Goal: Transaction & Acquisition: Purchase product/service

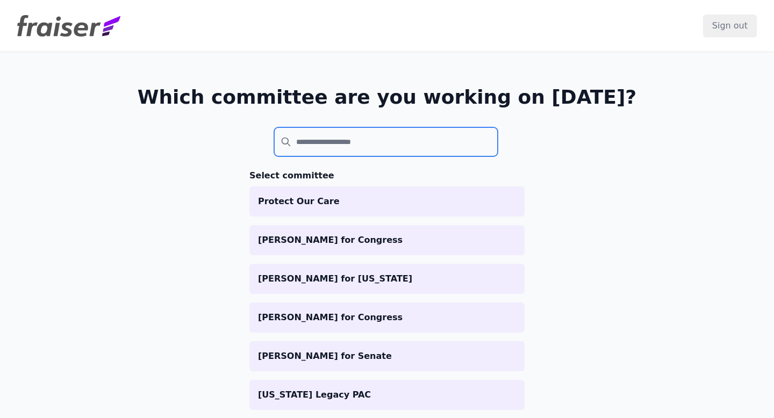
click at [375, 142] on input "search" at bounding box center [386, 141] width 224 height 29
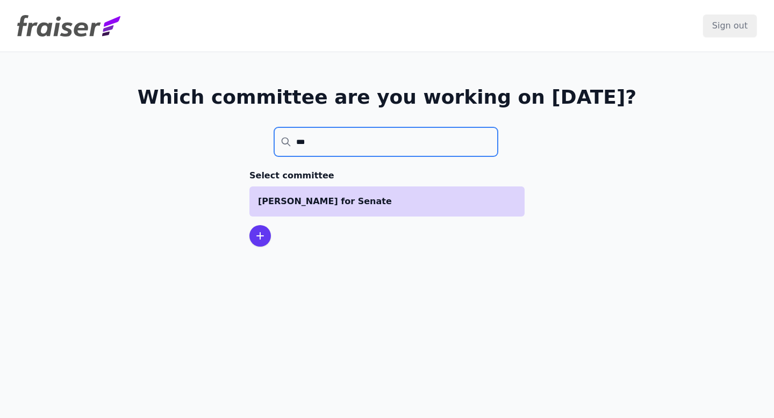
type input "***"
click at [344, 190] on li "[PERSON_NAME] for Senate" at bounding box center [386, 201] width 275 height 30
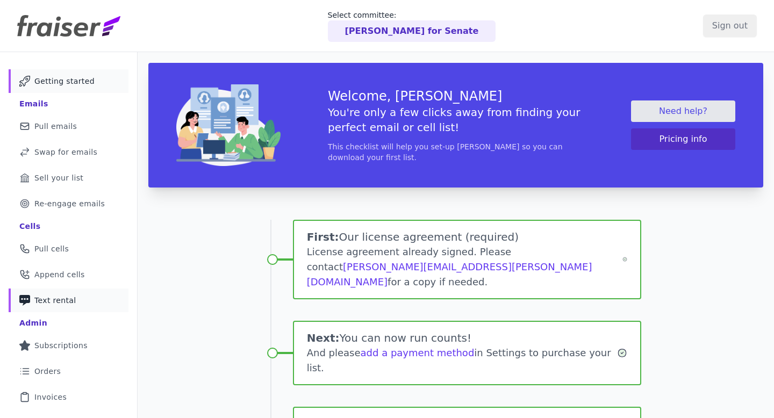
scroll to position [178, 0]
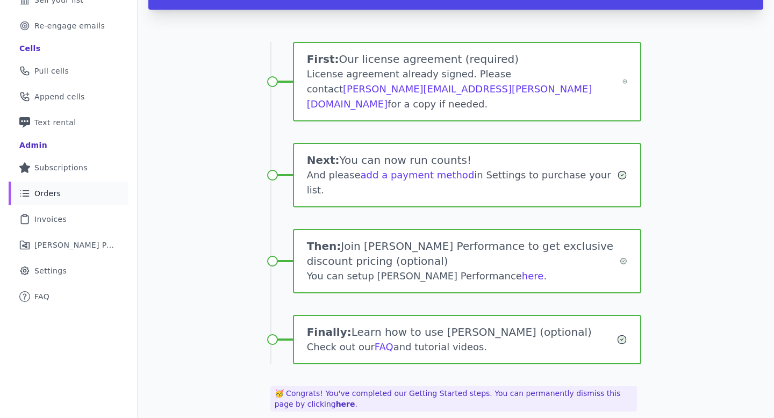
click at [57, 189] on span "Orders" at bounding box center [47, 193] width 26 height 11
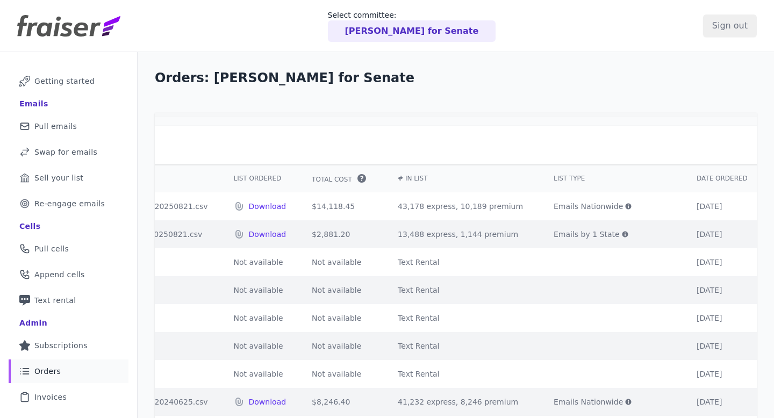
scroll to position [0, 271]
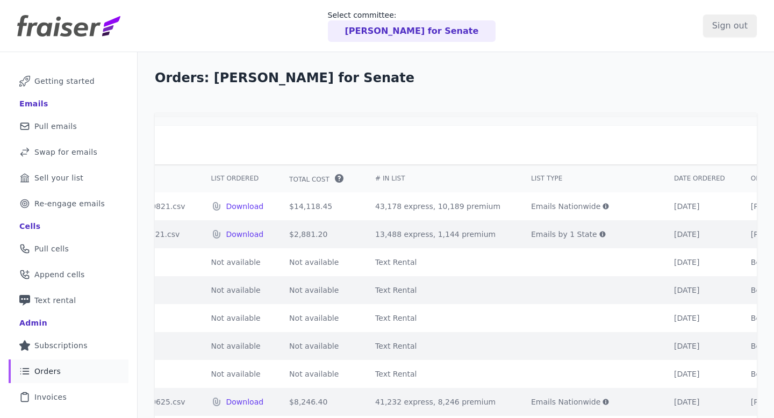
click at [599, 232] on icon at bounding box center [602, 234] width 6 height 6
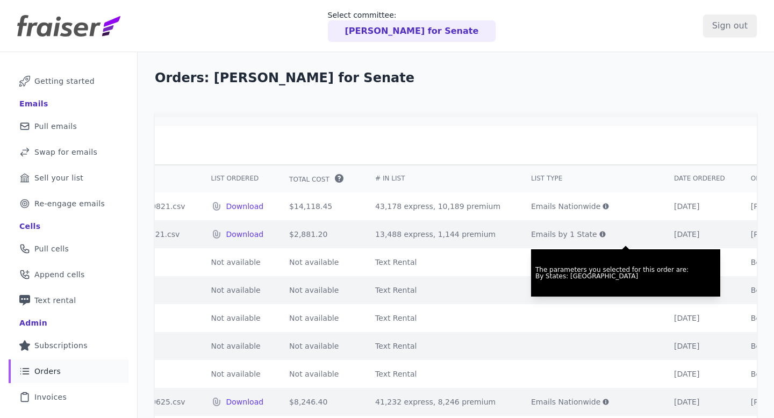
click at [543, 212] on td "Emails Nationwide The parameters you selected for this order are: By nationwide…" at bounding box center [589, 206] width 143 height 28
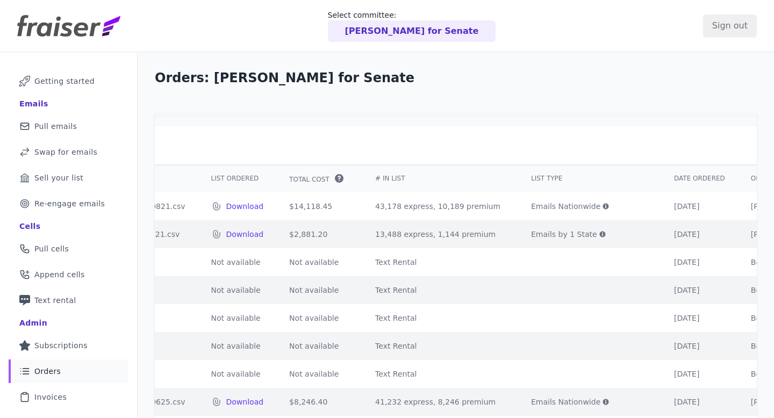
click at [603, 207] on icon at bounding box center [606, 207] width 6 height 6
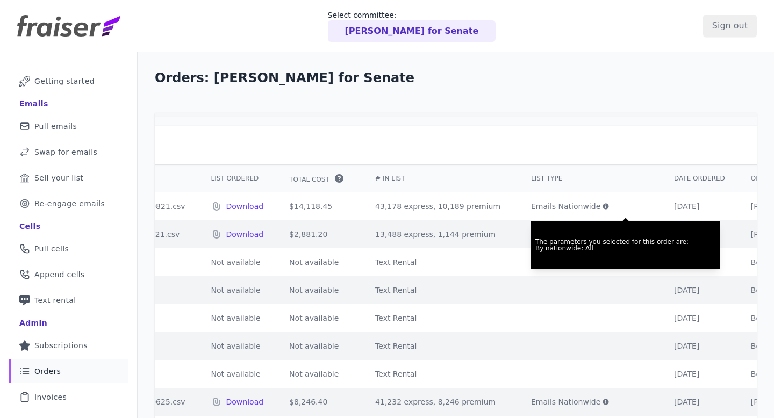
click at [422, 222] on td "13,488 express, 1,144 premium" at bounding box center [440, 234] width 156 height 28
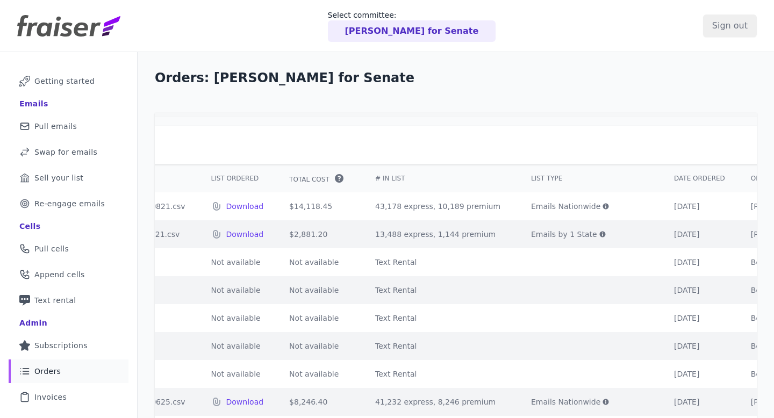
drag, startPoint x: 439, startPoint y: 234, endPoint x: 384, endPoint y: 213, distance: 58.9
click at [384, 213] on td "43,178 express, 10,189 premium" at bounding box center [440, 206] width 156 height 28
click at [386, 27] on p "Tammy Baldwin for Senate" at bounding box center [412, 31] width 134 height 13
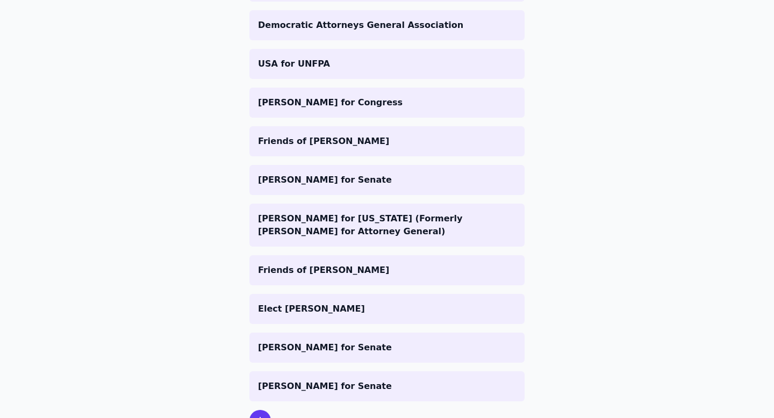
scroll to position [539, 0]
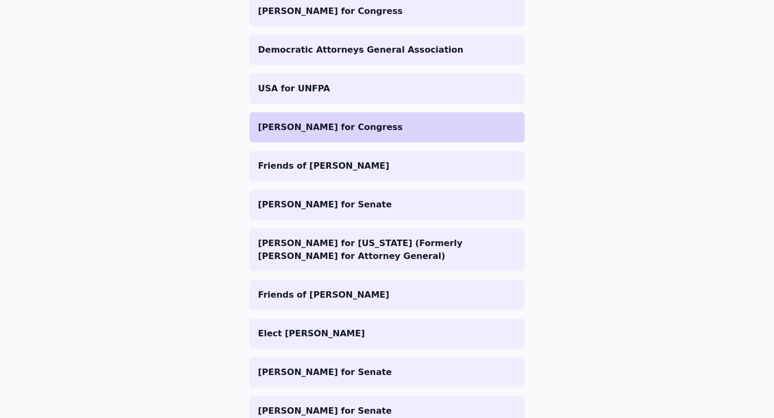
click at [365, 126] on p "[PERSON_NAME] for Congress" at bounding box center [387, 127] width 258 height 13
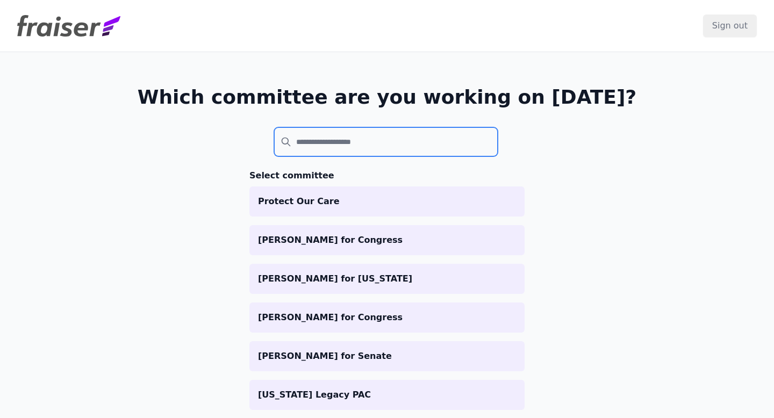
click at [347, 142] on input "search" at bounding box center [386, 141] width 224 height 29
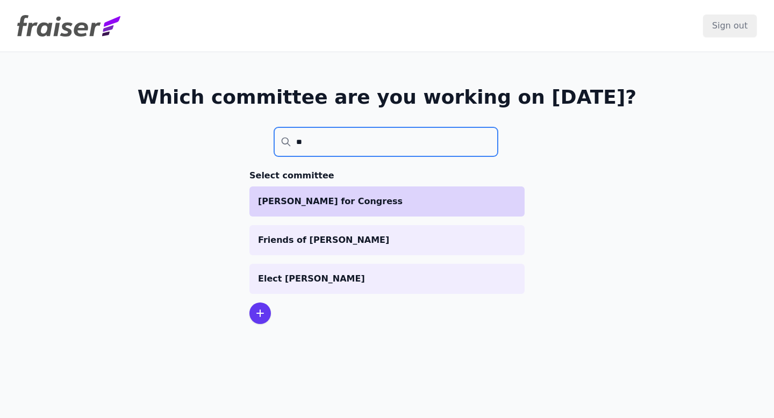
type input "**"
click at [308, 203] on p "[PERSON_NAME] for Congress" at bounding box center [387, 201] width 258 height 13
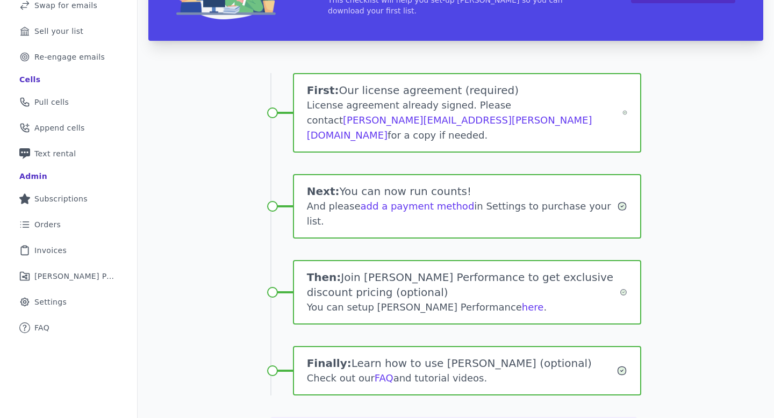
scroll to position [62, 0]
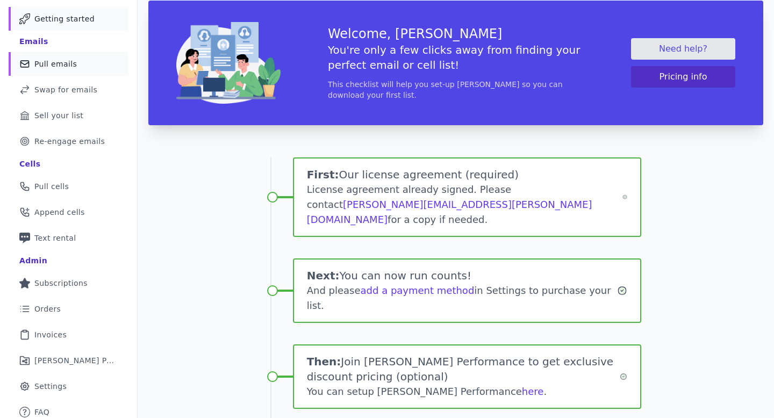
click at [111, 74] on link "Mail Icon Outline of a mail envelope Pull emails" at bounding box center [69, 64] width 120 height 24
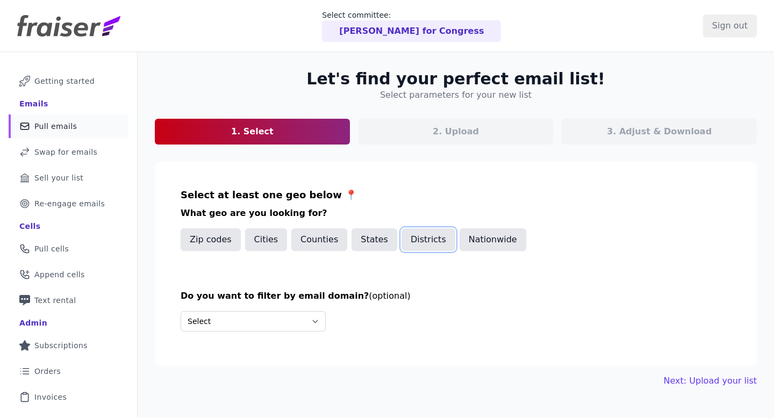
click at [418, 243] on button "Districts" at bounding box center [428, 239] width 54 height 23
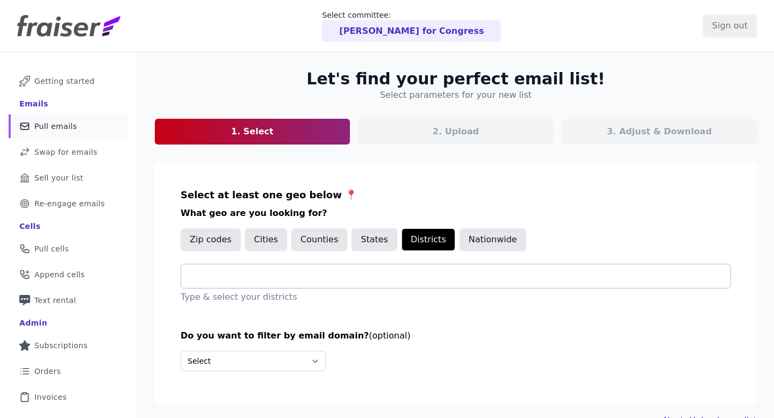
click at [347, 281] on input "text" at bounding box center [460, 276] width 541 height 13
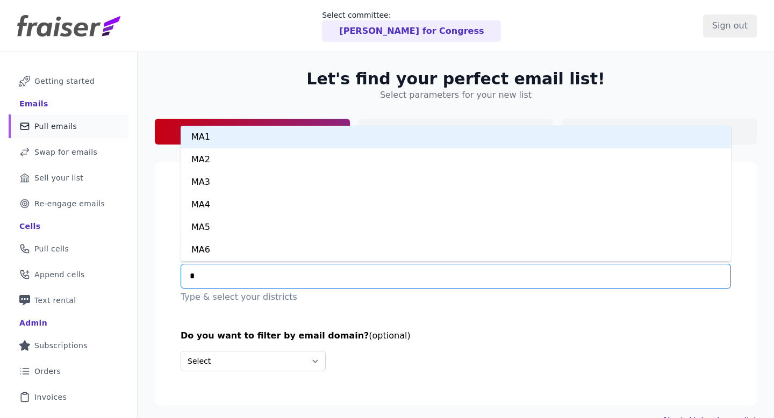
type input "**"
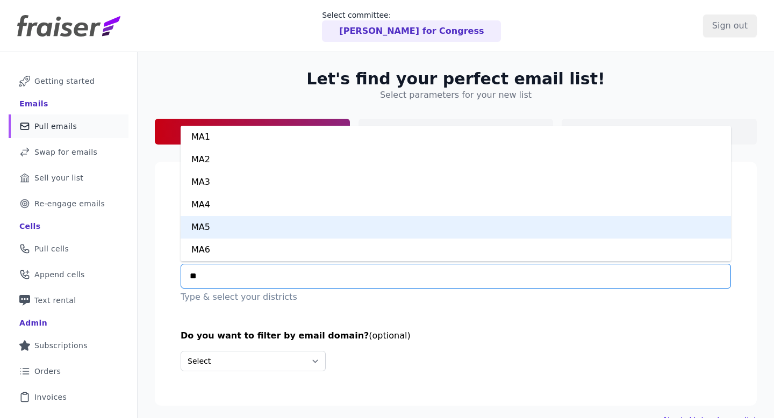
click at [311, 228] on div "MA5" at bounding box center [456, 227] width 550 height 23
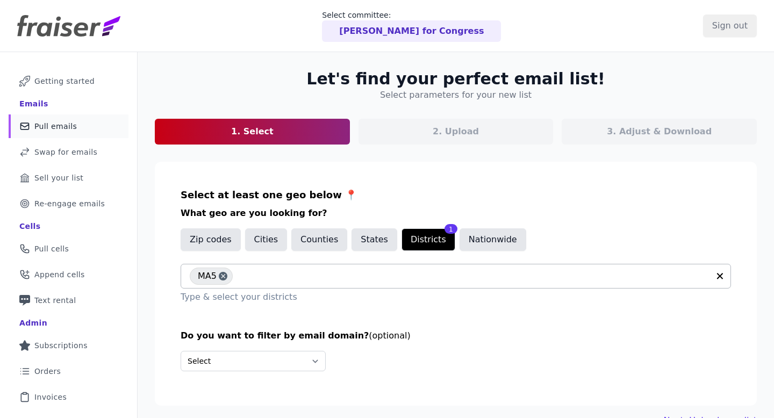
scroll to position [68, 0]
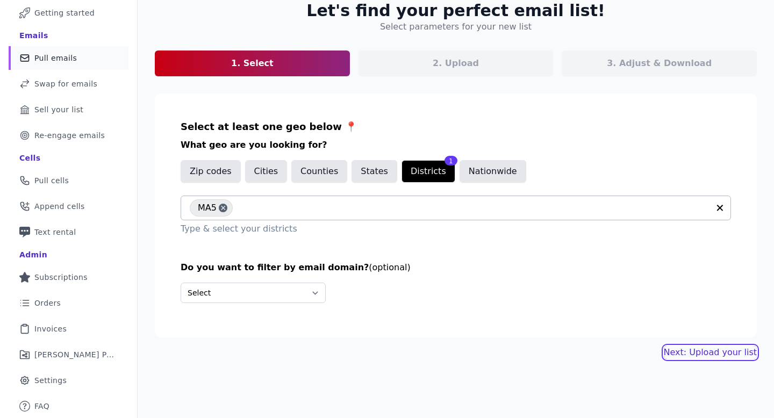
click at [683, 354] on link "Next: Upload your list" at bounding box center [710, 352] width 93 height 13
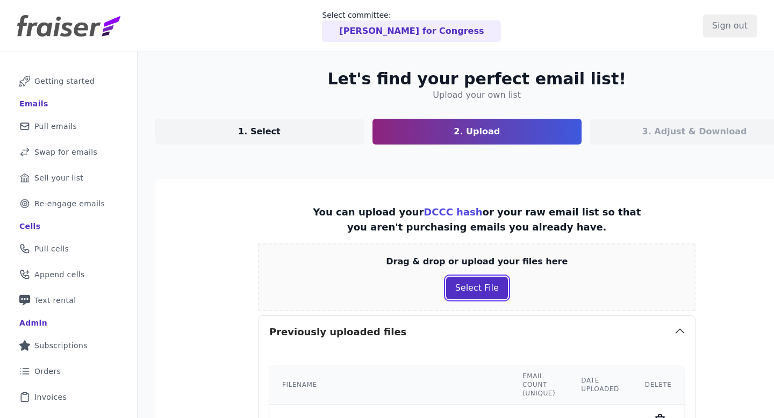
click at [450, 288] on button "Select File" at bounding box center [477, 288] width 62 height 23
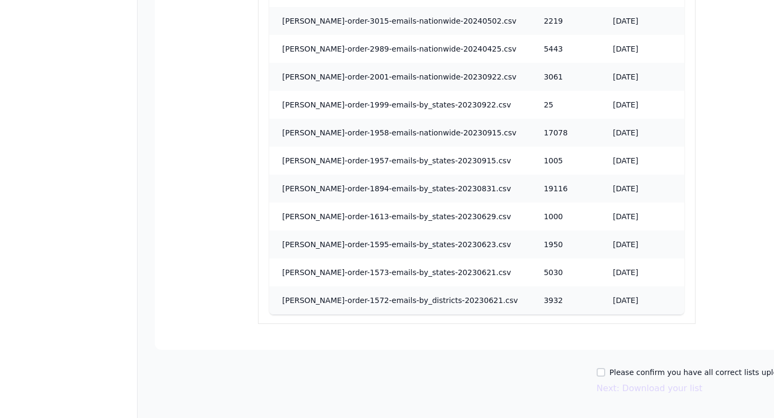
scroll to position [1068, 0]
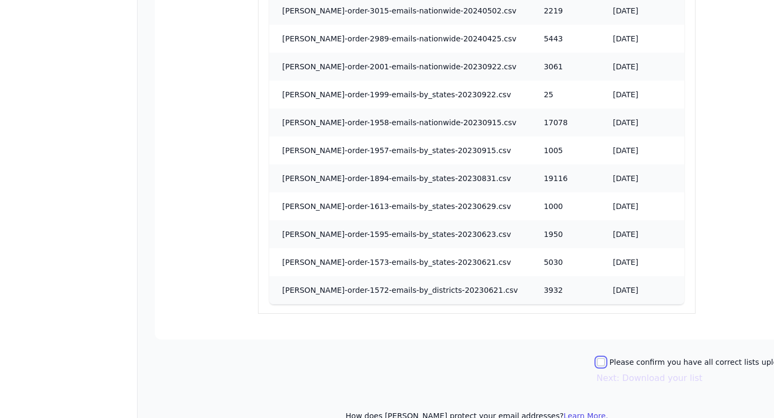
click at [597, 358] on input "Please confirm you have all correct lists uploaded." at bounding box center [601, 362] width 9 height 9
checkbox input "true"
click at [599, 372] on button "Next: Download your list" at bounding box center [650, 378] width 106 height 13
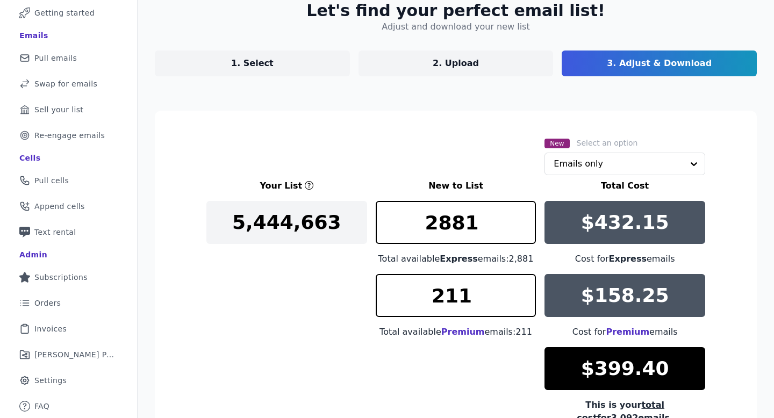
scroll to position [211, 0]
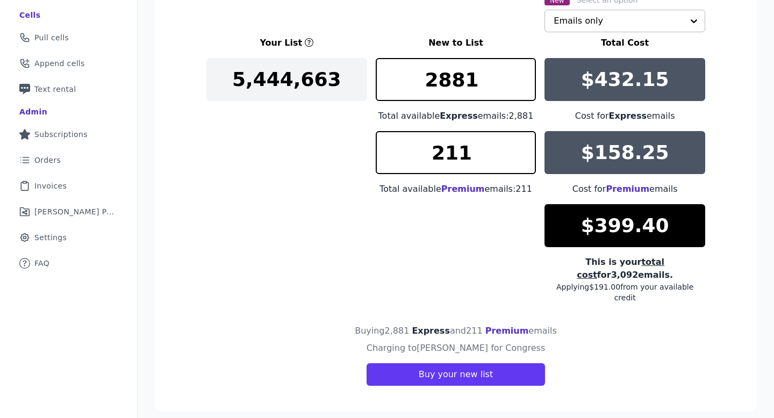
click at [593, 24] on input "text" at bounding box center [619, 20] width 130 height 21
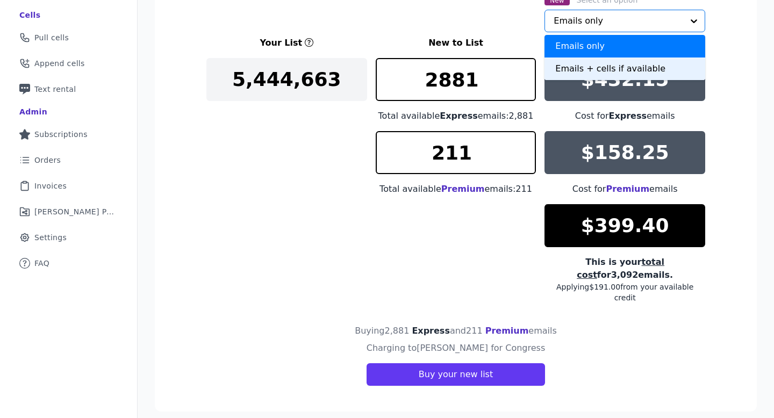
click at [592, 64] on div "Emails + cells if available" at bounding box center [624, 69] width 161 height 23
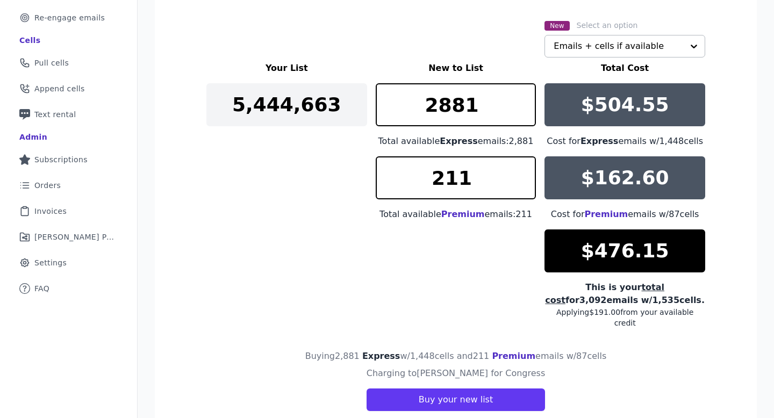
scroll to position [181, 0]
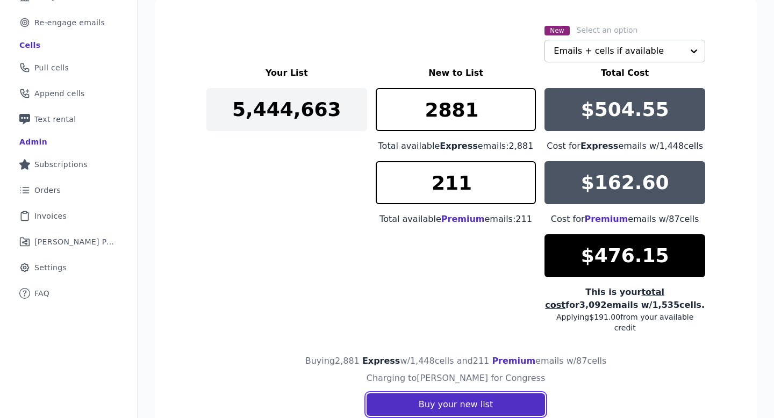
click at [479, 400] on button "Buy your new list" at bounding box center [456, 404] width 178 height 23
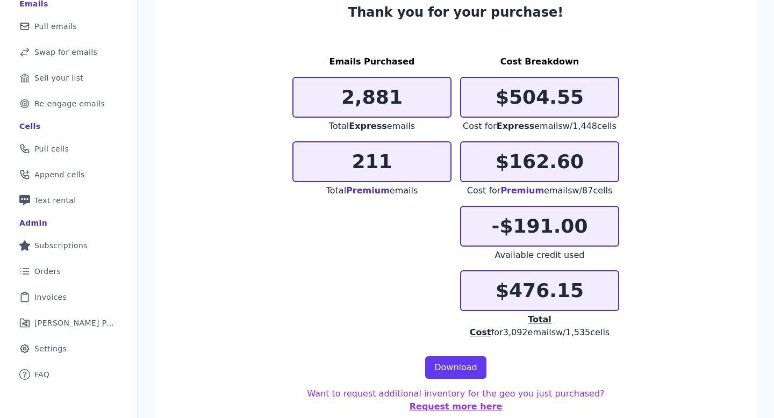
scroll to position [120, 0]
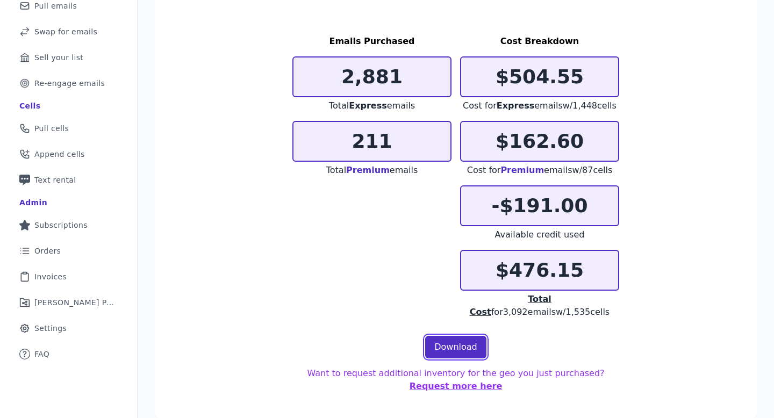
click at [441, 346] on link "Download" at bounding box center [455, 347] width 61 height 23
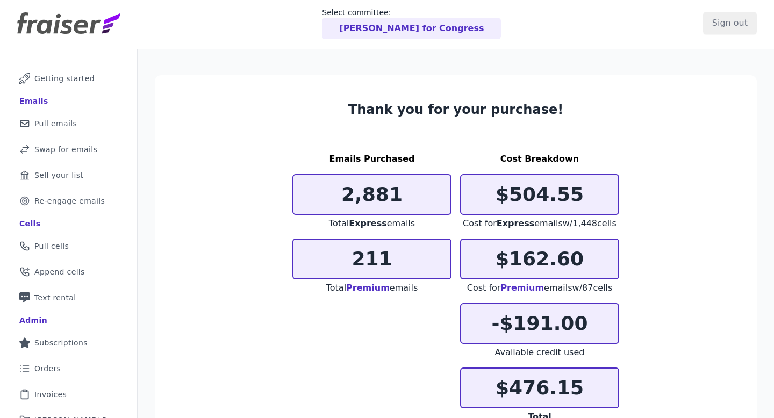
scroll to position [0, 0]
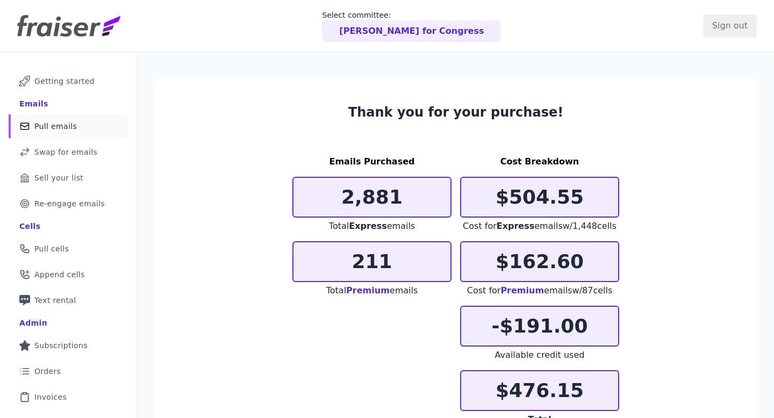
click at [92, 128] on link "Mail Icon Outline of a mail envelope Pull emails" at bounding box center [69, 126] width 120 height 24
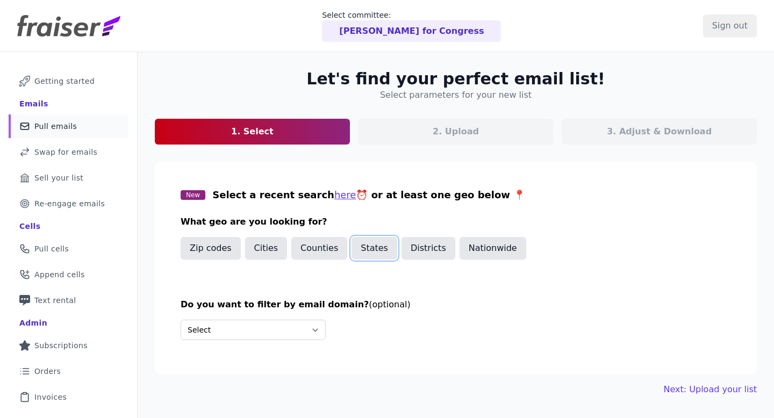
click at [367, 250] on button "States" at bounding box center [374, 248] width 46 height 23
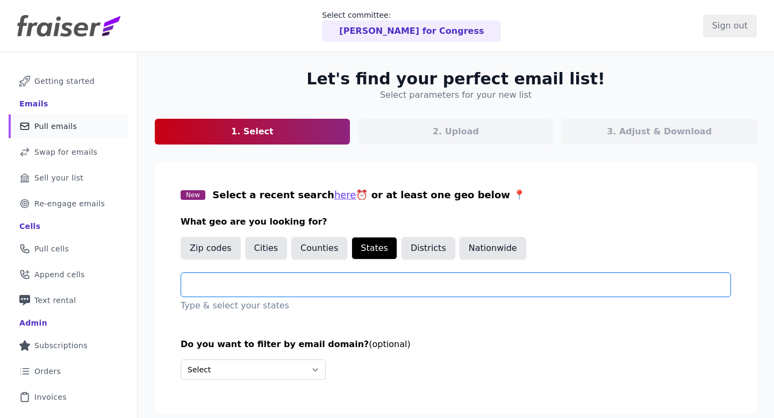
click at [347, 279] on input "text" at bounding box center [460, 284] width 541 height 13
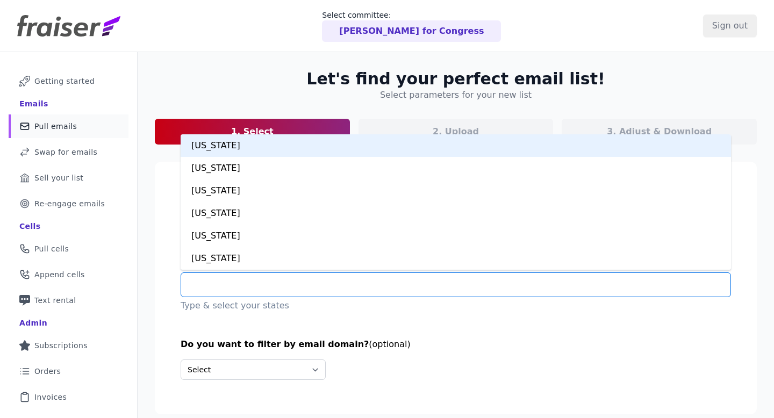
type input "*"
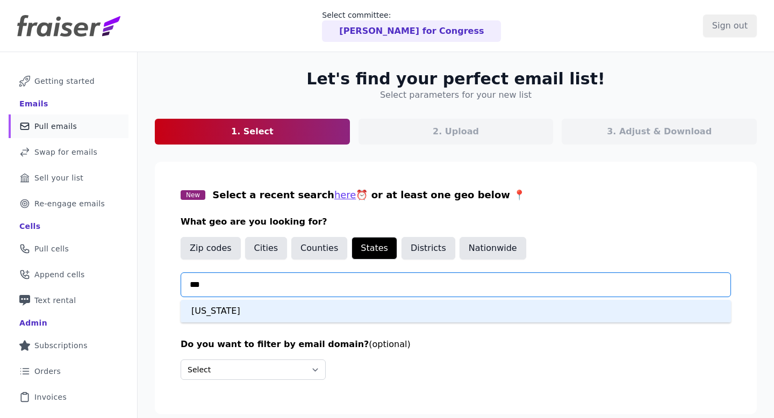
type input "****"
click at [313, 315] on div "Massachusetts" at bounding box center [456, 311] width 550 height 23
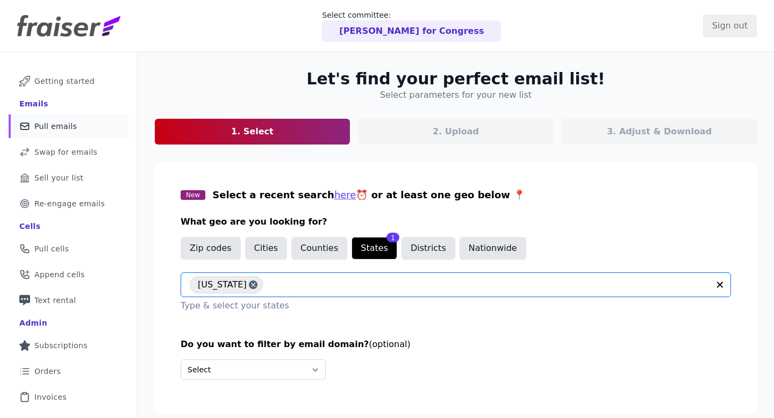
scroll to position [68, 0]
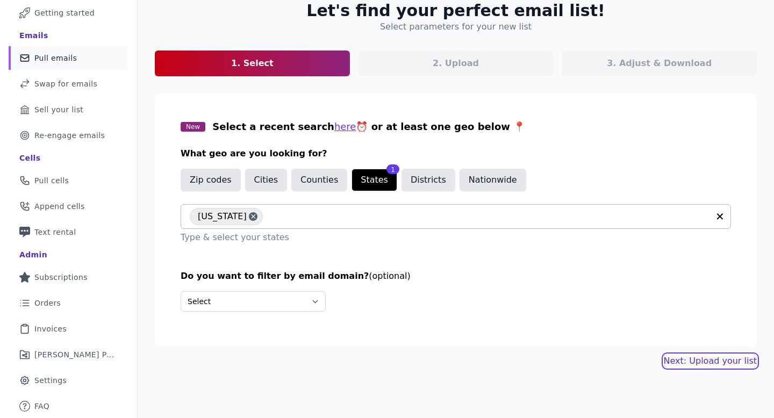
click at [701, 361] on link "Next: Upload your list" at bounding box center [710, 361] width 93 height 13
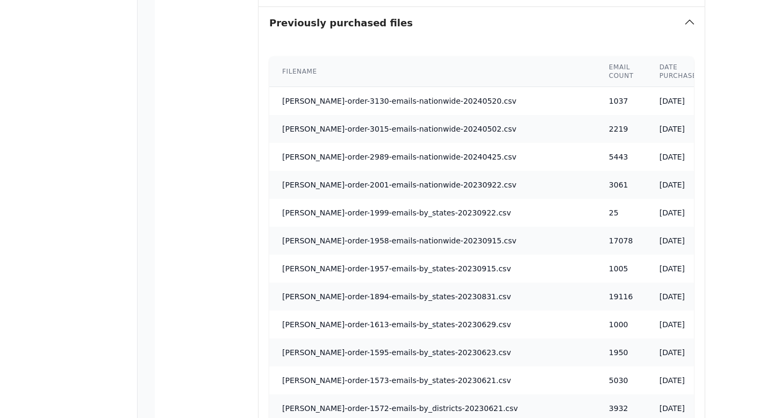
scroll to position [1066, 0]
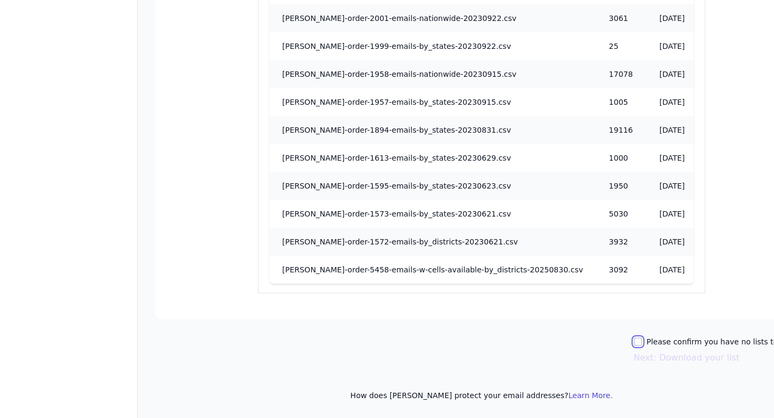
click at [634, 342] on input "Please confirm you have no lists to upload." at bounding box center [638, 342] width 9 height 9
checkbox input "true"
click at [634, 357] on button "Next: Download your list" at bounding box center [687, 357] width 106 height 13
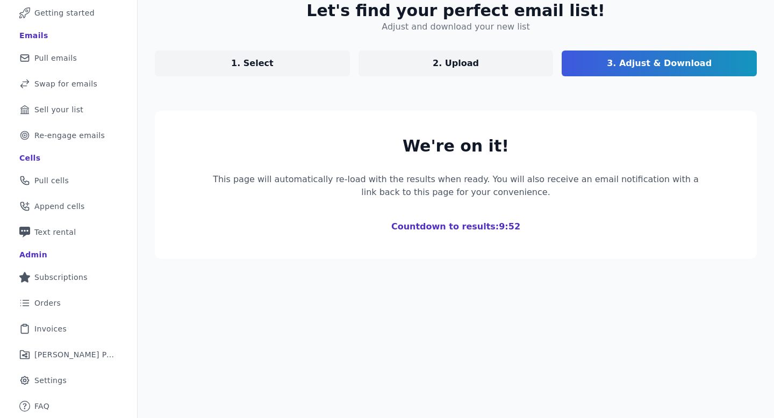
scroll to position [200, 0]
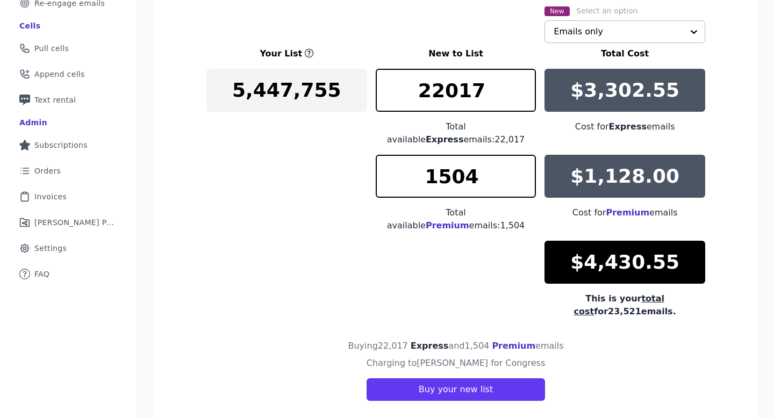
click at [627, 27] on input "text" at bounding box center [619, 31] width 130 height 21
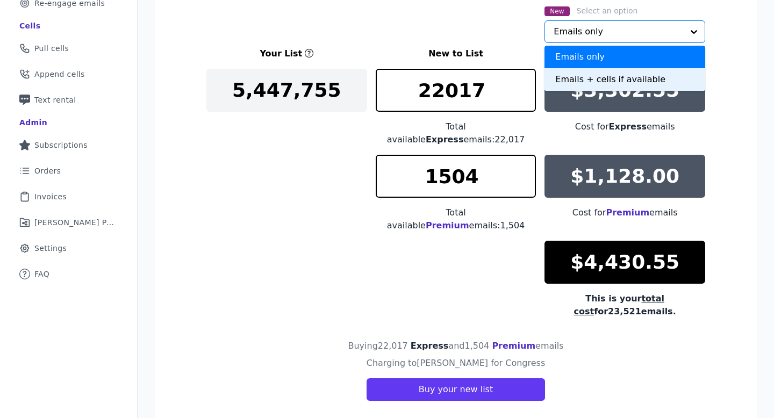
click at [618, 69] on div "Emails + cells if available" at bounding box center [624, 79] width 161 height 23
